Goal: Transaction & Acquisition: Purchase product/service

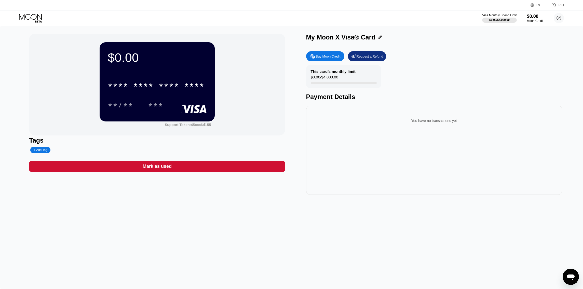
click at [328, 56] on div "Buy Moon Credit" at bounding box center [328, 56] width 25 height 4
type input "0"
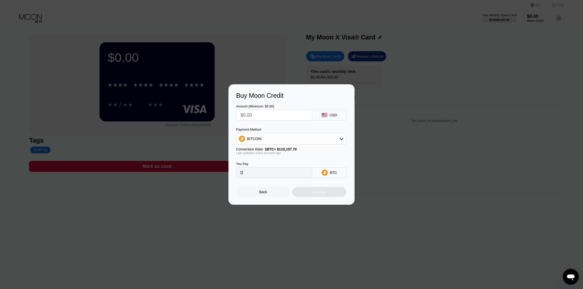
click at [268, 114] on input "text" at bounding box center [274, 115] width 68 height 10
type input "$6"
type input "0.00005450"
type input "$60"
type input "0.00054493"
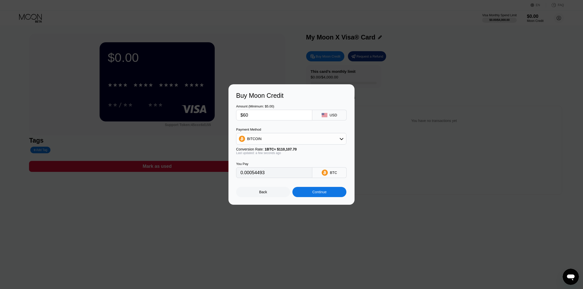
scroll to position [0, 0]
type input "$60"
click at [332, 142] on div "BITCOIN" at bounding box center [291, 139] width 110 height 10
click at [308, 152] on div "BITCOIN" at bounding box center [294, 153] width 96 height 4
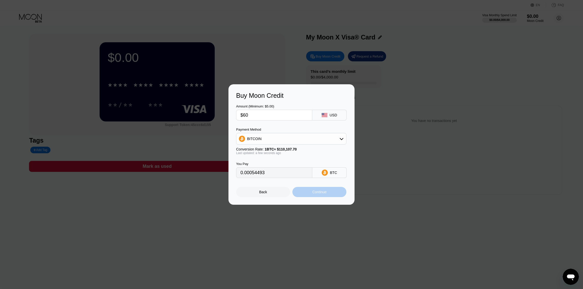
click at [317, 193] on div "Continue" at bounding box center [319, 192] width 14 height 4
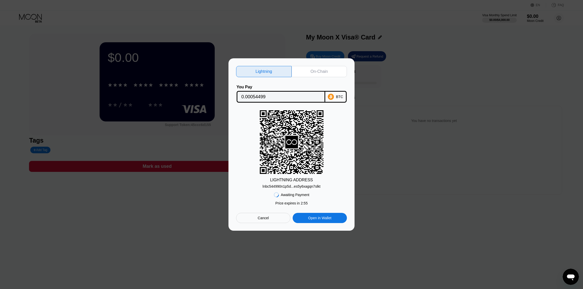
click at [292, 136] on icon at bounding box center [291, 142] width 13 height 13
click at [289, 142] on icon at bounding box center [291, 142] width 13 height 13
click at [278, 226] on div "Lightning On-Chain You Pay 0.00054499 BTC LIGHTNING ADDRESS lnbc544990n1p5d...e…" at bounding box center [292, 144] width 126 height 172
click at [278, 223] on div "Lightning On-Chain You Pay 0.00054499 BTC LIGHTNING ADDRESS lnbc544990n1p5d...e…" at bounding box center [292, 144] width 126 height 172
click at [277, 221] on div "Cancel" at bounding box center [263, 218] width 54 height 10
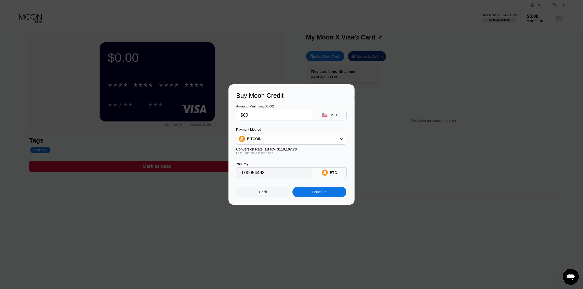
click at [257, 135] on div "BITCOIN" at bounding box center [291, 139] width 110 height 10
click at [260, 163] on span "USDT on TRON" at bounding box center [261, 164] width 26 height 4
click at [270, 142] on div "USDT on TRON" at bounding box center [291, 139] width 110 height 10
click at [266, 151] on div "BITCOIN" at bounding box center [294, 153] width 96 height 4
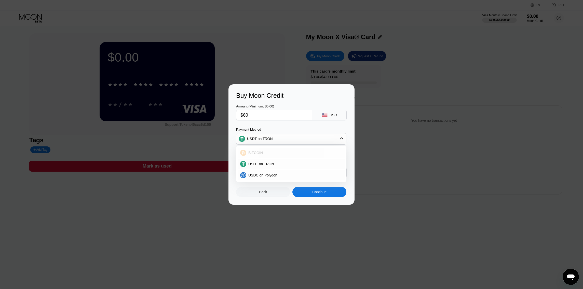
type input "0.00054493"
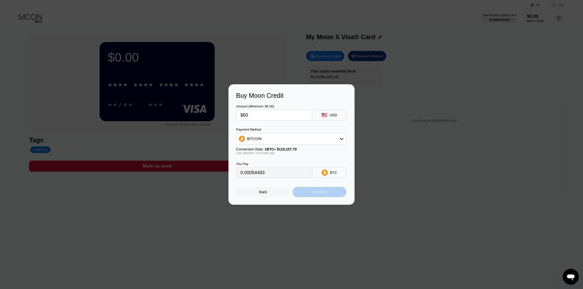
click at [315, 192] on div "Continue" at bounding box center [319, 192] width 14 height 4
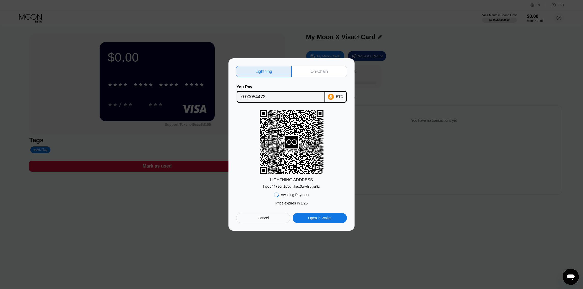
click at [304, 185] on div "lnbc544730n1p5d...kax3wwlsptjsr9x" at bounding box center [291, 186] width 57 height 4
